Goal: Information Seeking & Learning: Stay updated

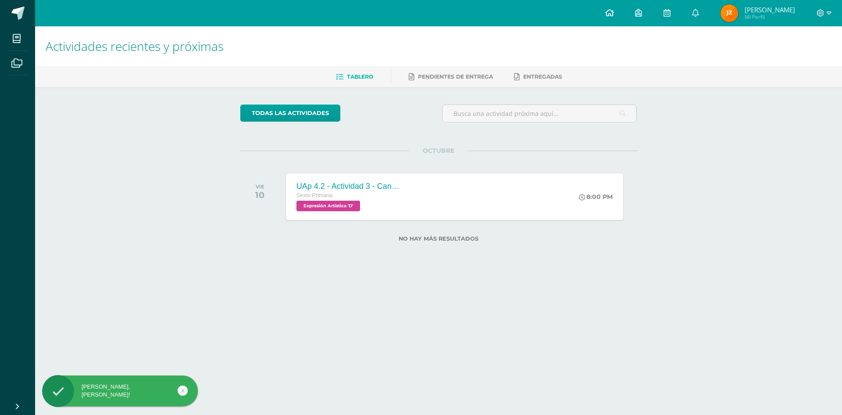
click at [614, 13] on icon at bounding box center [609, 13] width 9 height 8
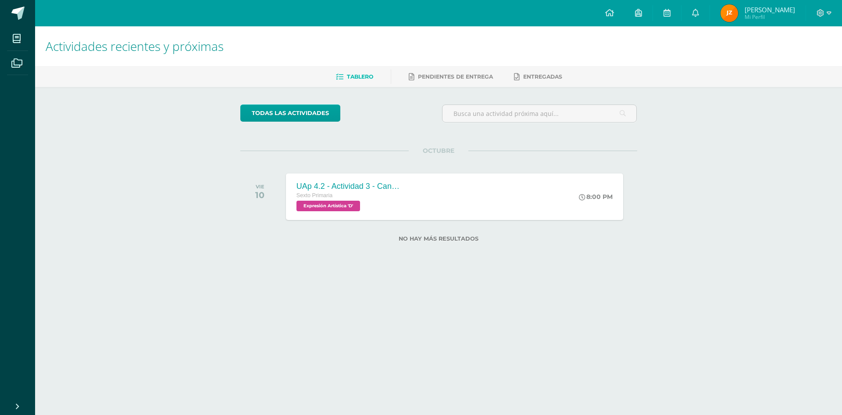
click at [738, 15] on img at bounding box center [730, 13] width 18 height 18
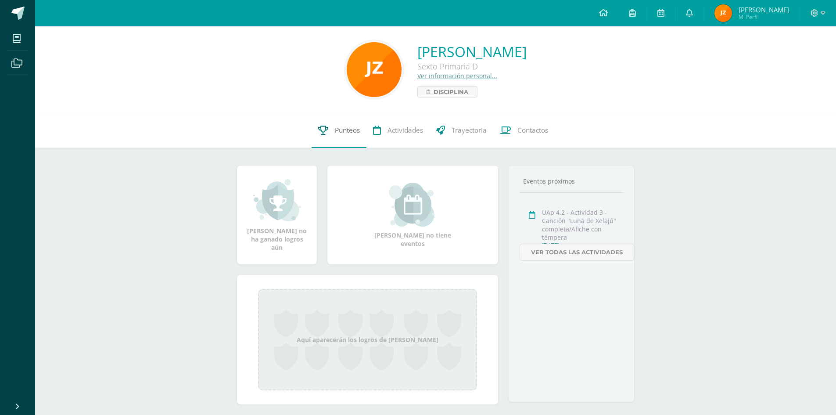
click at [354, 130] on span "Punteos" at bounding box center [347, 129] width 25 height 9
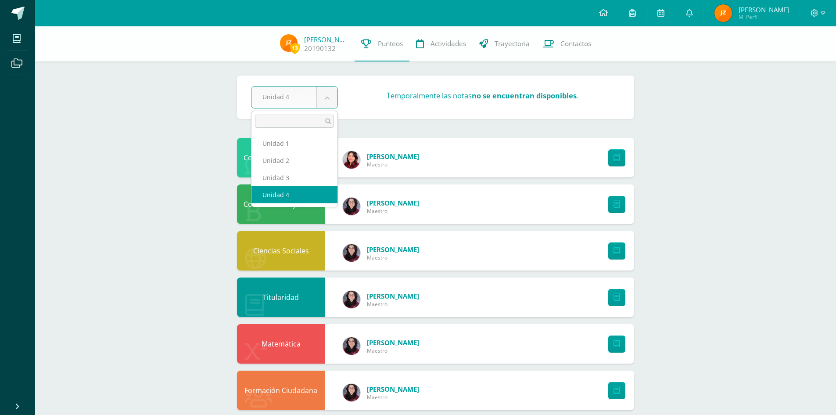
click at [332, 100] on body "Mis cursos Archivos Cerrar panel Ciencias Naturales y Tecnología Sexto Primaria…" at bounding box center [418, 330] width 836 height 660
select select "Unidad 1"
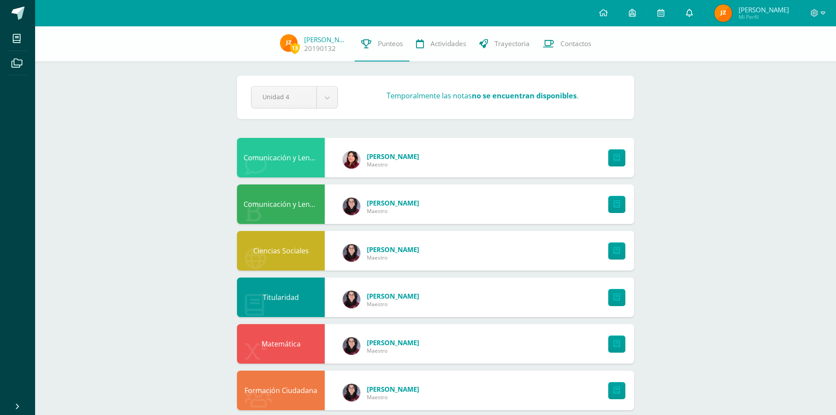
click at [693, 12] on icon at bounding box center [689, 13] width 7 height 8
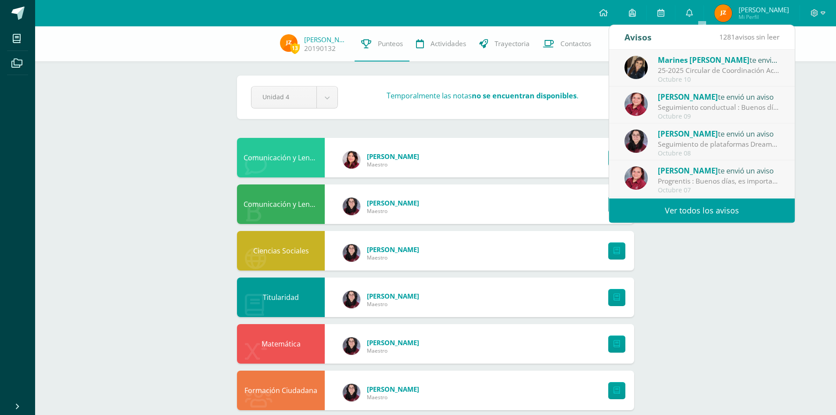
click at [695, 62] on span "Marines [PERSON_NAME]" at bounding box center [704, 60] width 92 height 10
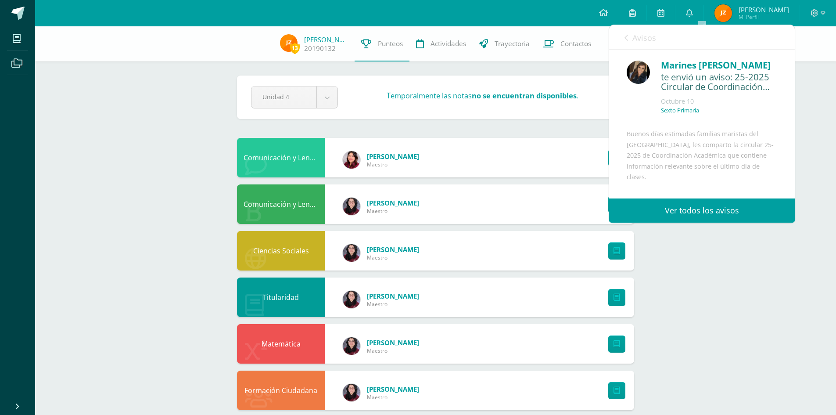
click at [714, 213] on link "Ver todos los avisos" at bounding box center [702, 210] width 186 height 24
click at [699, 213] on link "Ver todos los avisos" at bounding box center [702, 210] width 186 height 24
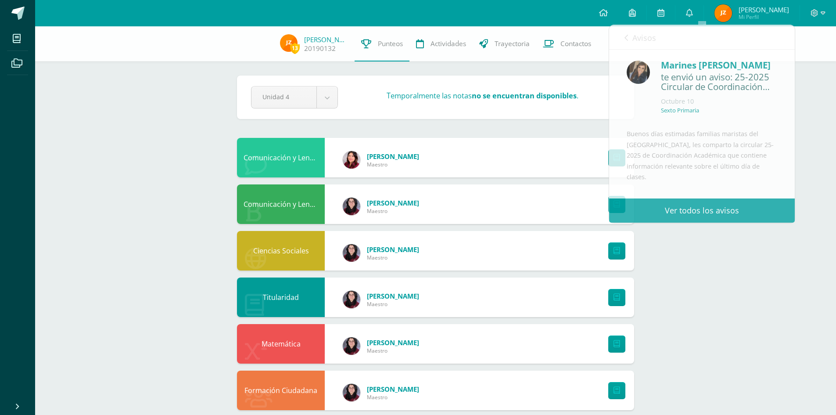
click at [748, 273] on div "13 José Zamora 20190132 Punteos Actividades Trayectoria Contactos Pendiente Uni…" at bounding box center [435, 343] width 801 height 634
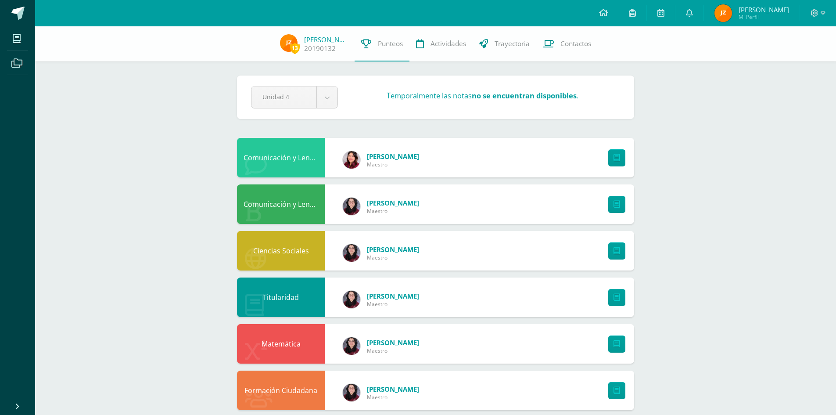
click at [732, 13] on img at bounding box center [723, 13] width 18 height 18
click at [693, 14] on icon at bounding box center [689, 13] width 7 height 8
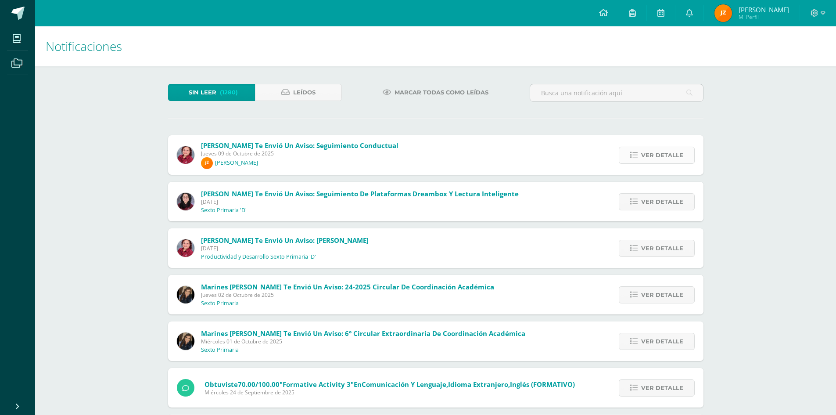
click at [649, 154] on span "Ver detalle" at bounding box center [662, 155] width 42 height 16
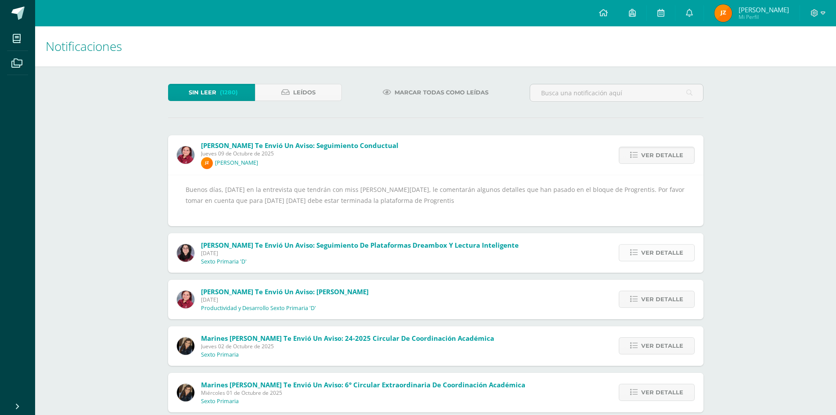
click at [656, 253] on span "Ver detalle" at bounding box center [662, 252] width 42 height 16
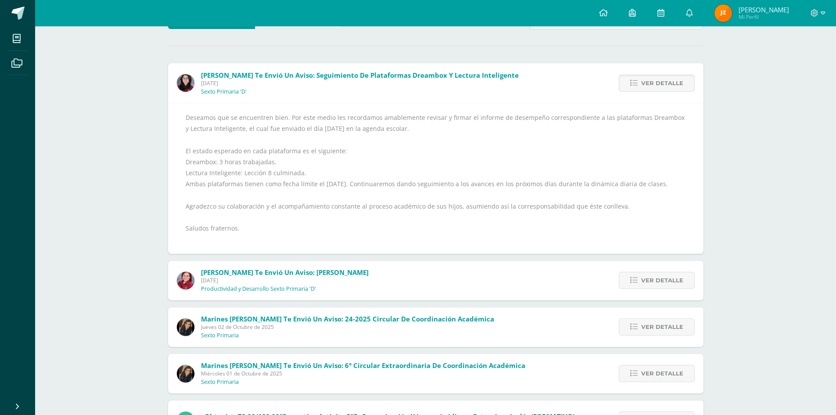
scroll to position [88, 0]
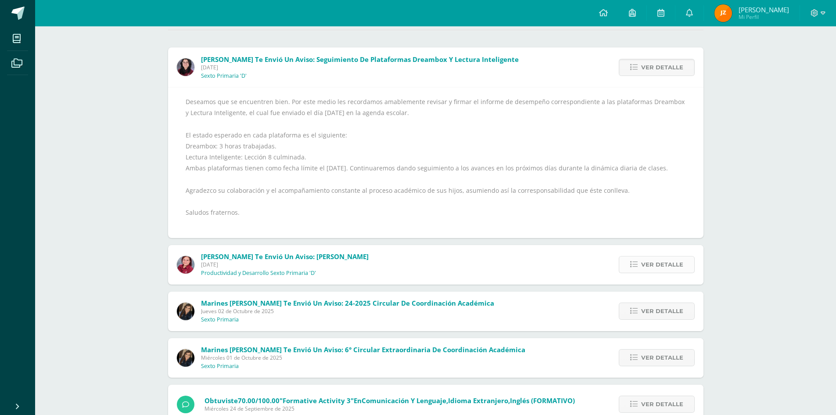
click at [648, 272] on span "Ver detalle" at bounding box center [662, 264] width 42 height 16
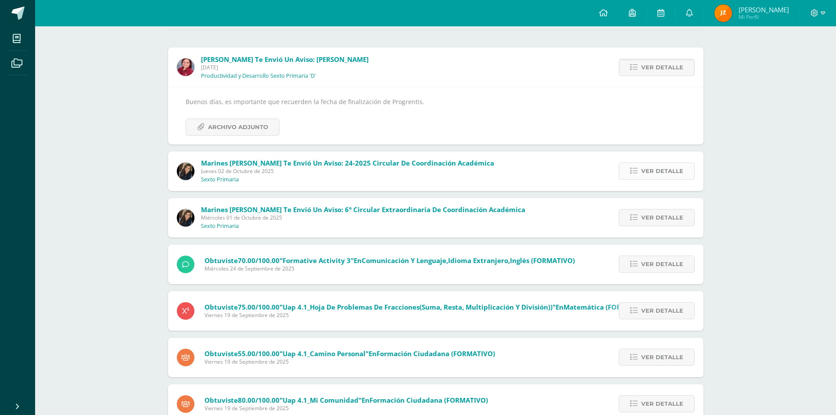
click at [653, 172] on span "Ver detalle" at bounding box center [662, 171] width 42 height 16
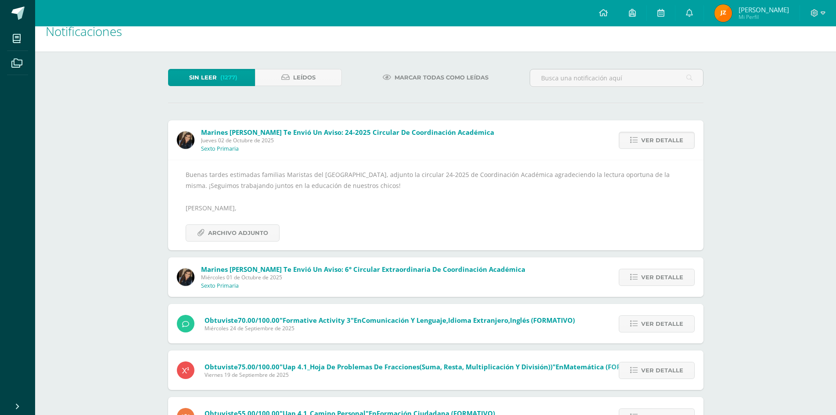
scroll to position [0, 0]
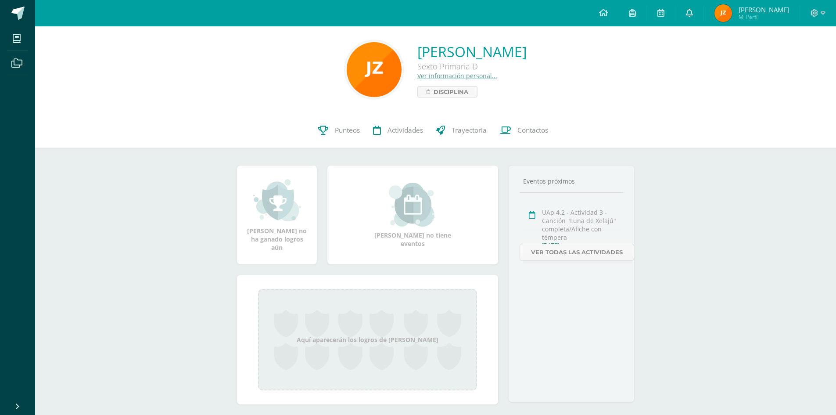
click at [693, 13] on icon at bounding box center [689, 13] width 7 height 8
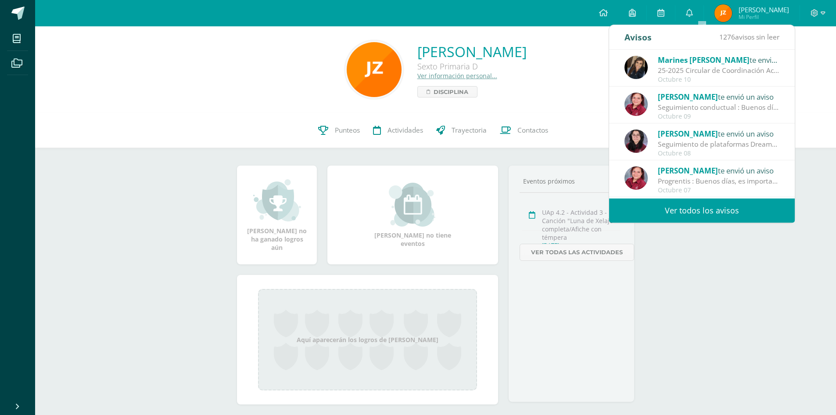
click at [707, 66] on div "25-2025 Circular de Coordinación Académica: Buenos días estimadas familias mari…" at bounding box center [719, 70] width 122 height 10
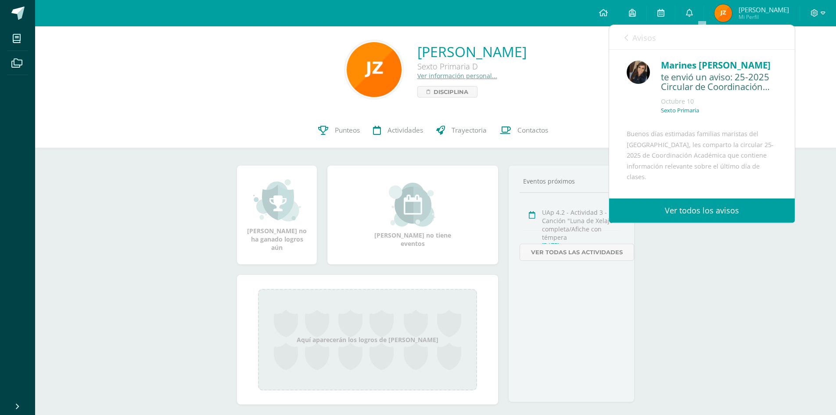
click at [721, 210] on link "Ver todos los avisos" at bounding box center [702, 210] width 186 height 24
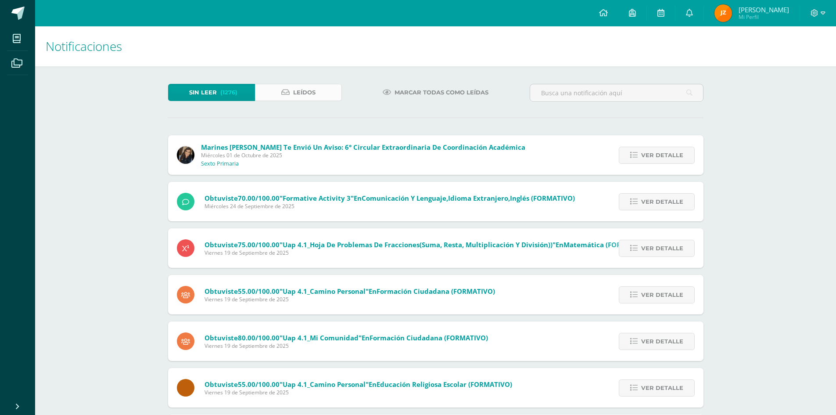
click at [306, 92] on span "Leídos" at bounding box center [304, 92] width 22 height 16
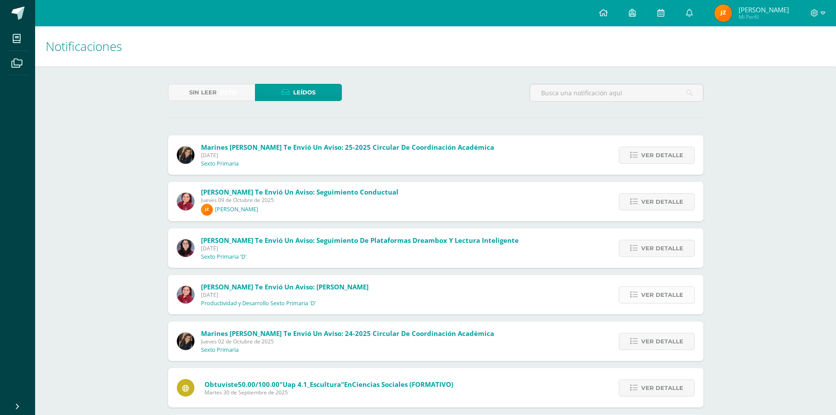
click at [660, 294] on span "Ver detalle" at bounding box center [662, 294] width 42 height 16
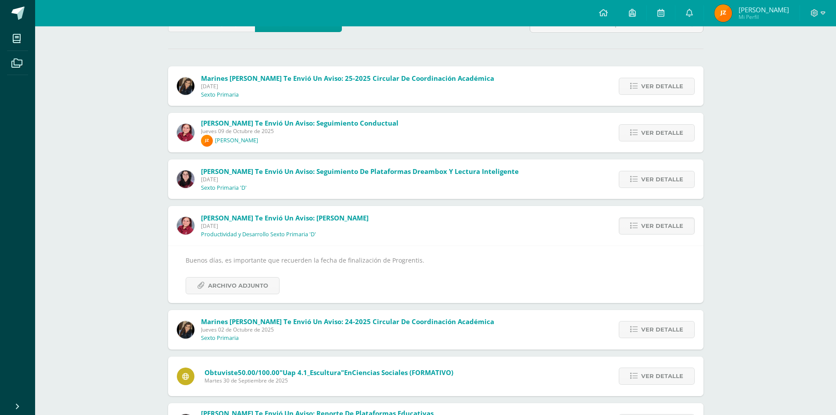
scroll to position [88, 0]
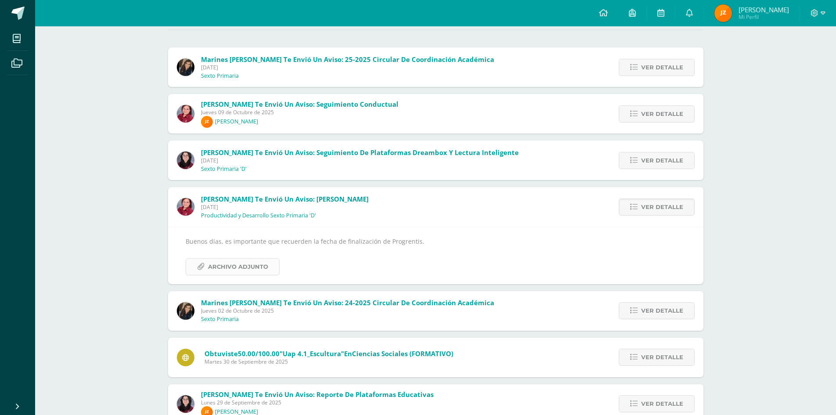
click at [234, 264] on span "Archivo Adjunto" at bounding box center [238, 266] width 60 height 16
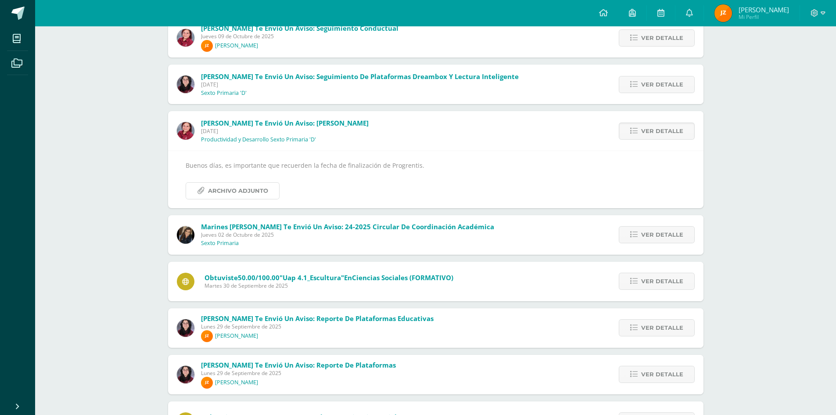
scroll to position [219, 0]
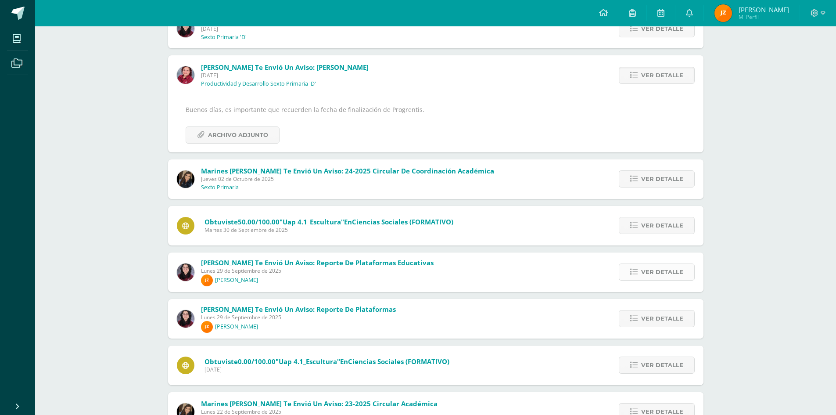
click at [644, 268] on span "Ver detalle" at bounding box center [662, 272] width 42 height 16
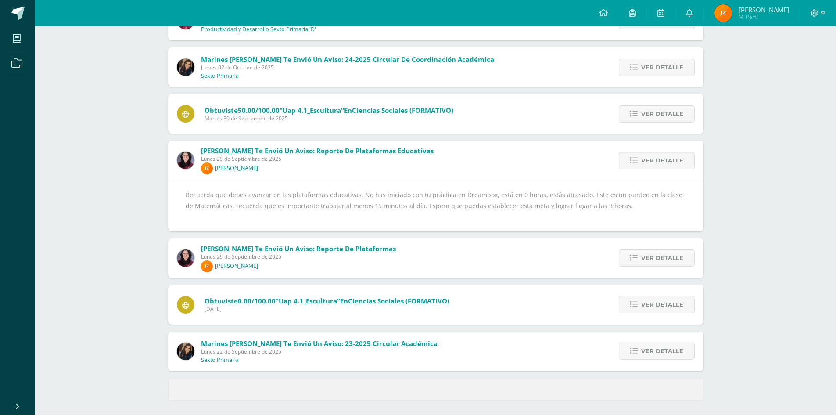
scroll to position [277, 0]
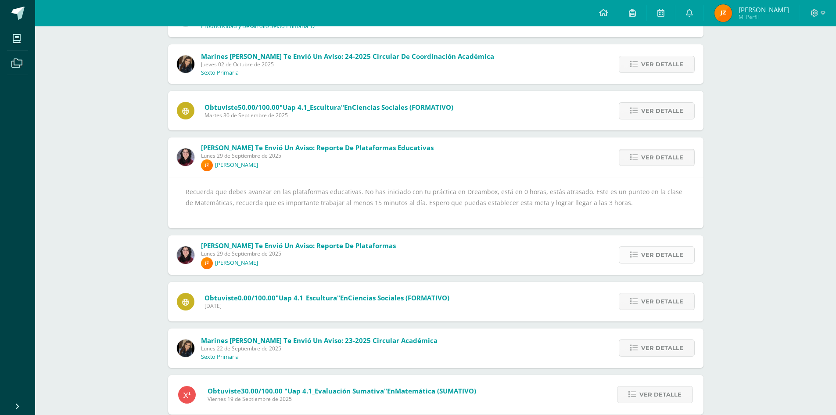
click at [660, 257] on span "Ver detalle" at bounding box center [662, 255] width 42 height 16
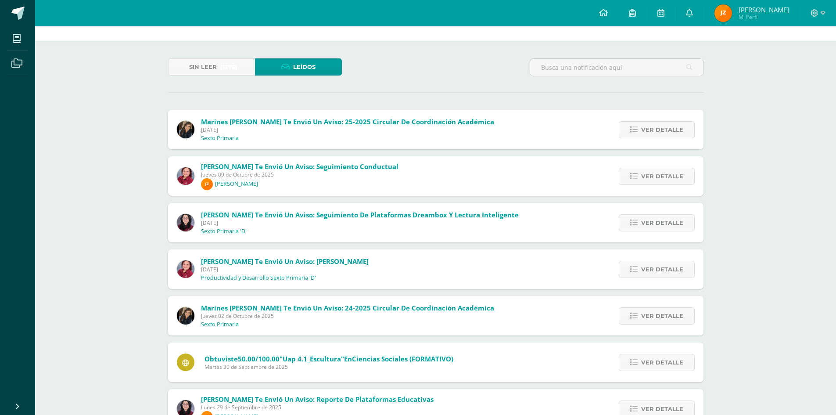
scroll to position [0, 0]
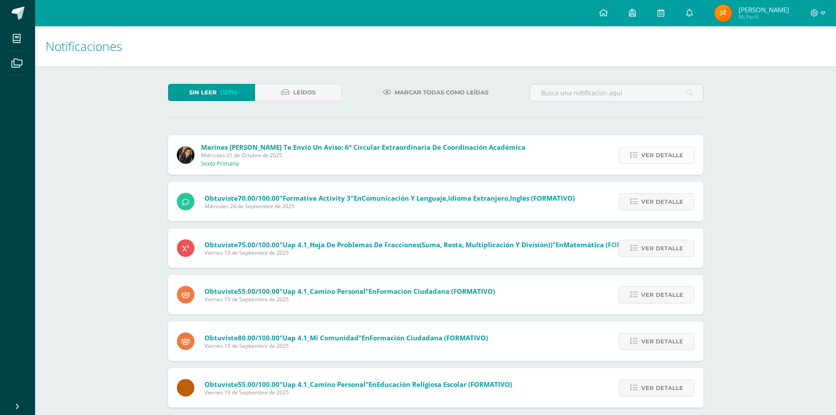
click at [656, 152] on span "Ver detalle" at bounding box center [662, 155] width 42 height 16
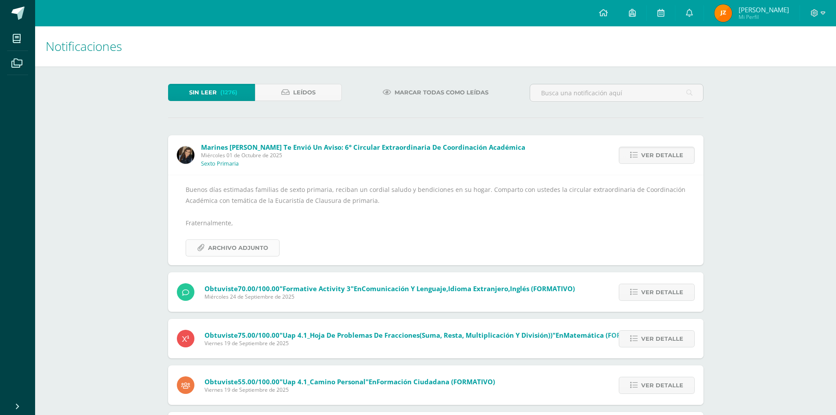
click at [246, 245] on span "Archivo Adjunto" at bounding box center [238, 248] width 60 height 16
